Goal: Task Accomplishment & Management: Use online tool/utility

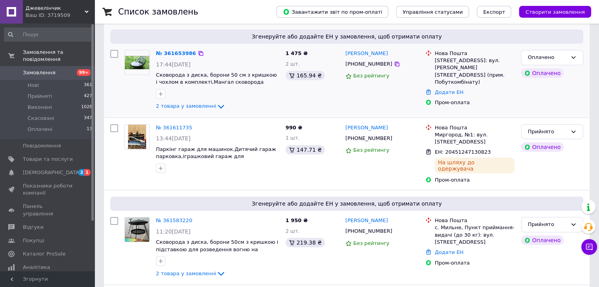
scroll to position [118, 0]
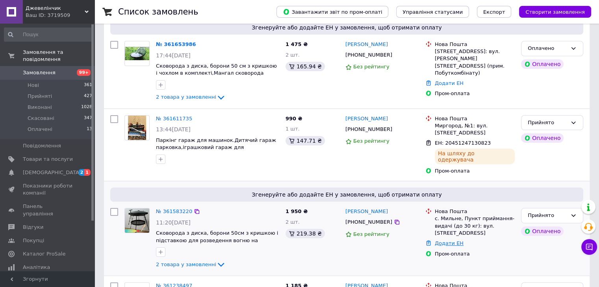
click at [442, 240] on link "Додати ЕН" at bounding box center [449, 243] width 29 height 6
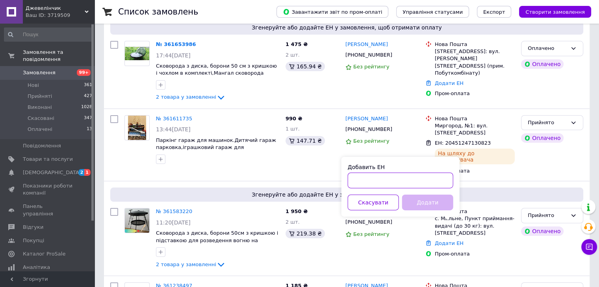
click at [392, 182] on input "Добавить ЕН" at bounding box center [400, 181] width 105 height 16
paste input "20451246968787"
type input "20451246968787"
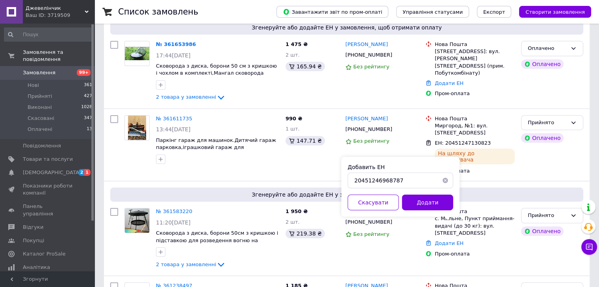
click at [453, 198] on div "Додати" at bounding box center [427, 203] width 54 height 16
click at [446, 200] on button "Додати" at bounding box center [427, 203] width 51 height 16
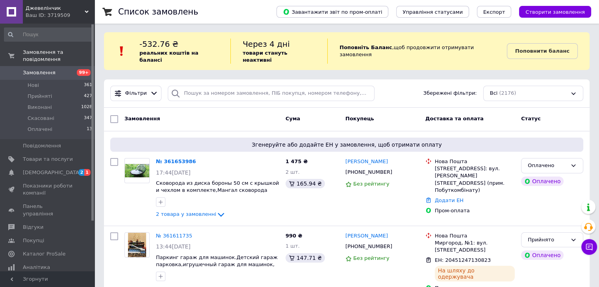
scroll to position [0, 0]
click at [79, 169] on span "2" at bounding box center [81, 172] width 6 height 7
